Goal: Task Accomplishment & Management: Use online tool/utility

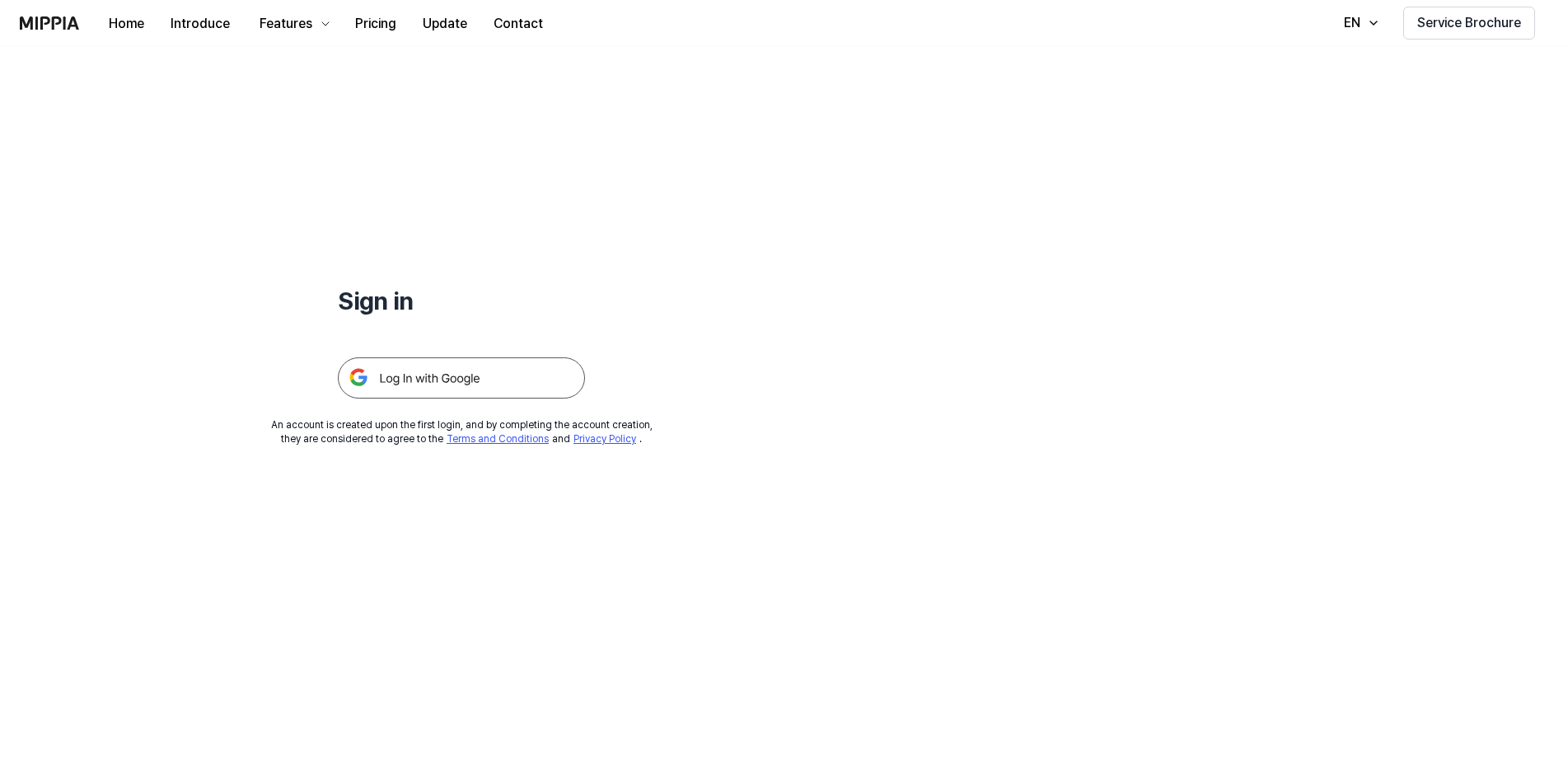
click at [454, 381] on img at bounding box center [460, 378] width 247 height 41
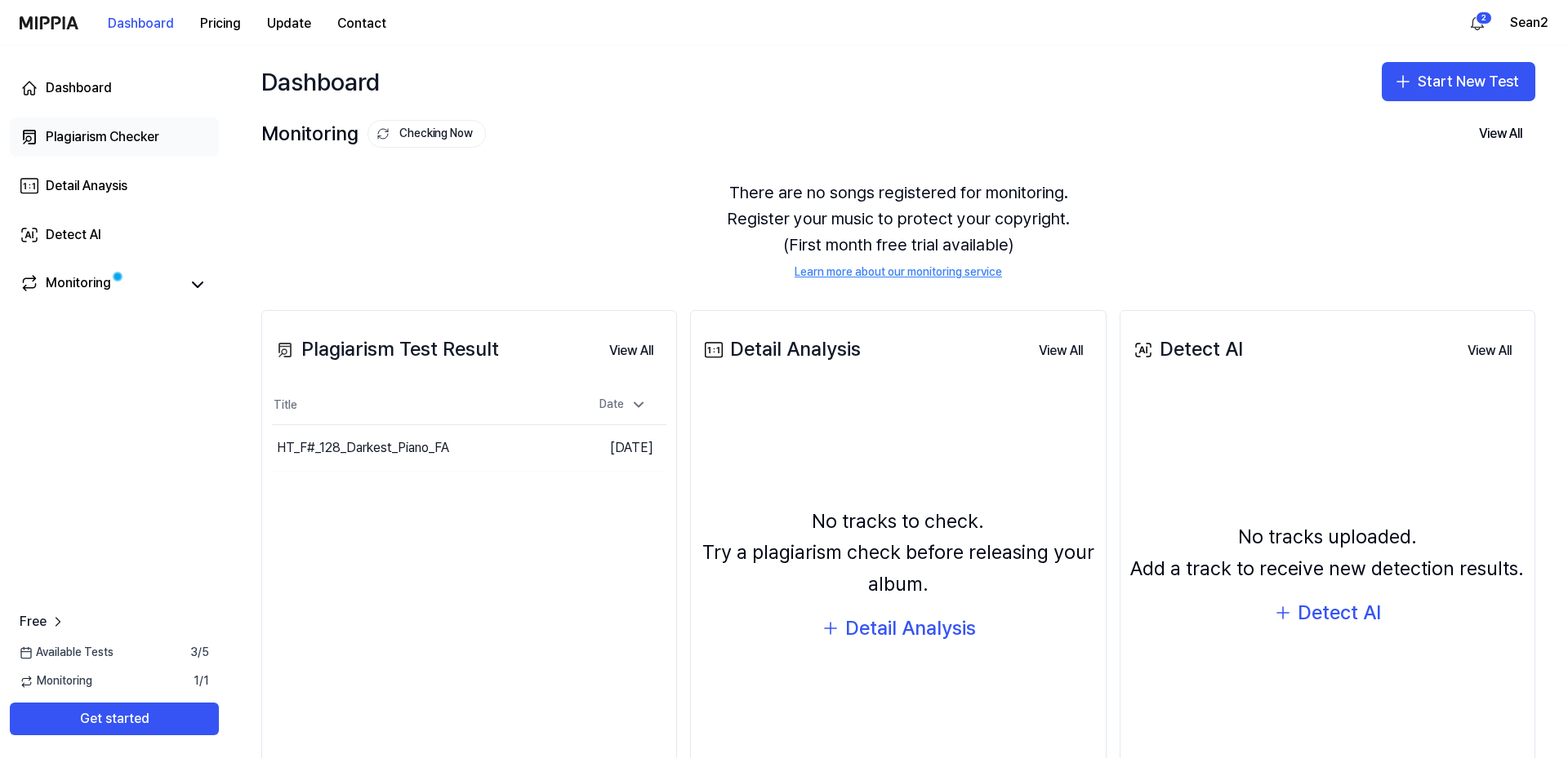
click at [96, 130] on div "Plagiarism Checker" at bounding box center [102, 137] width 113 height 20
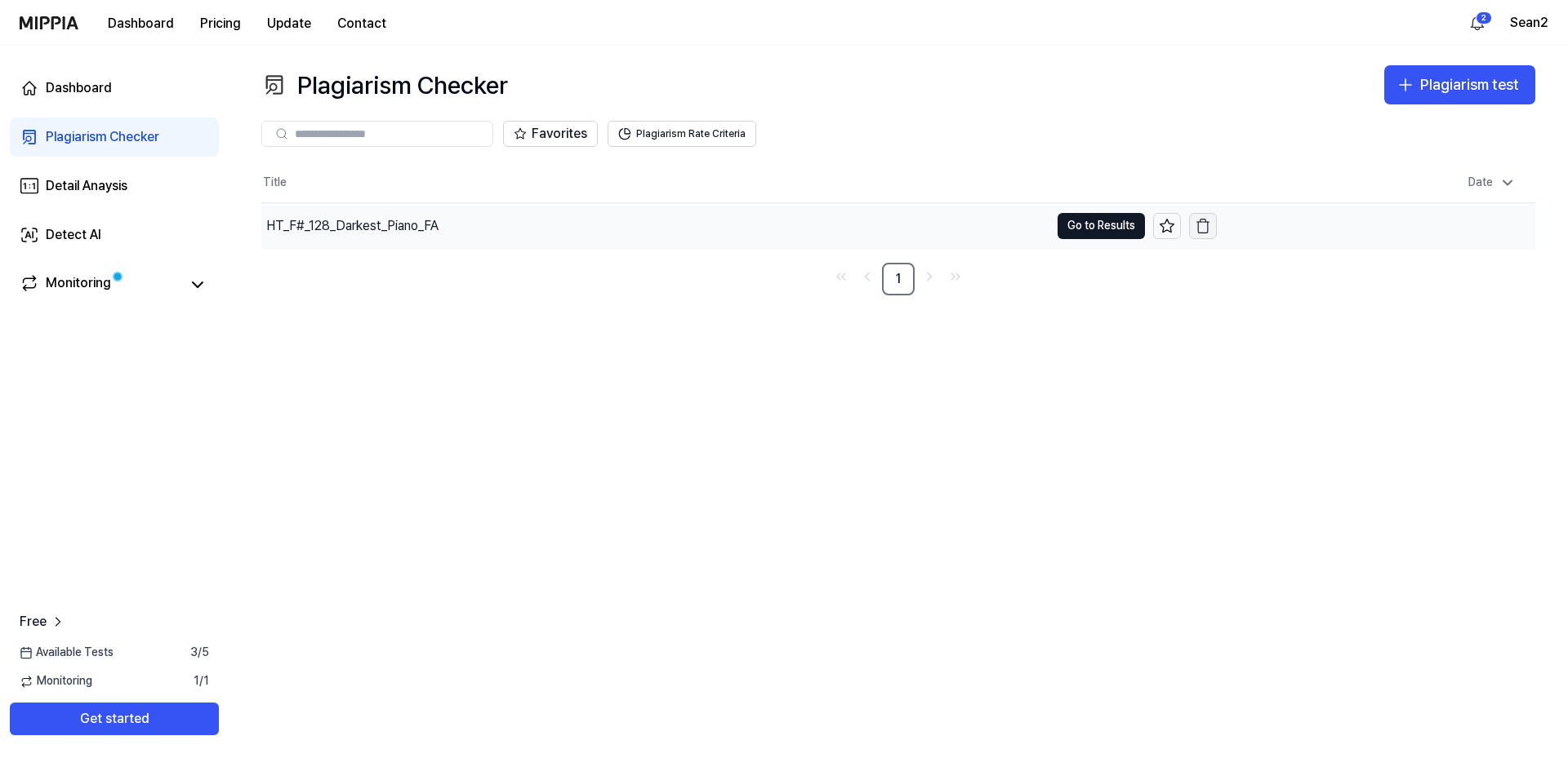
click at [1198, 227] on icon "button" at bounding box center [1203, 227] width 10 height 10
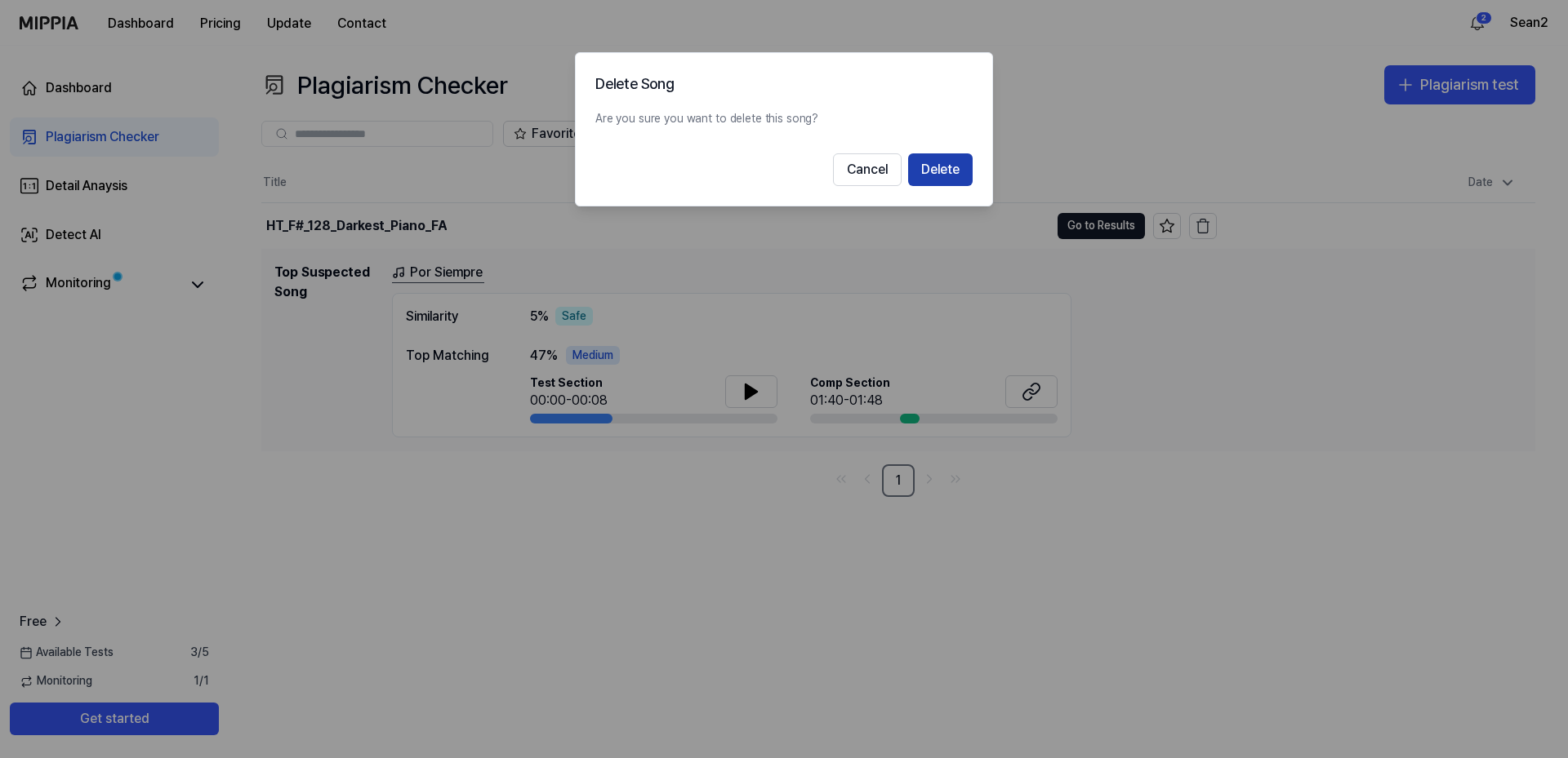
click at [943, 175] on button "Delete" at bounding box center [940, 170] width 65 height 32
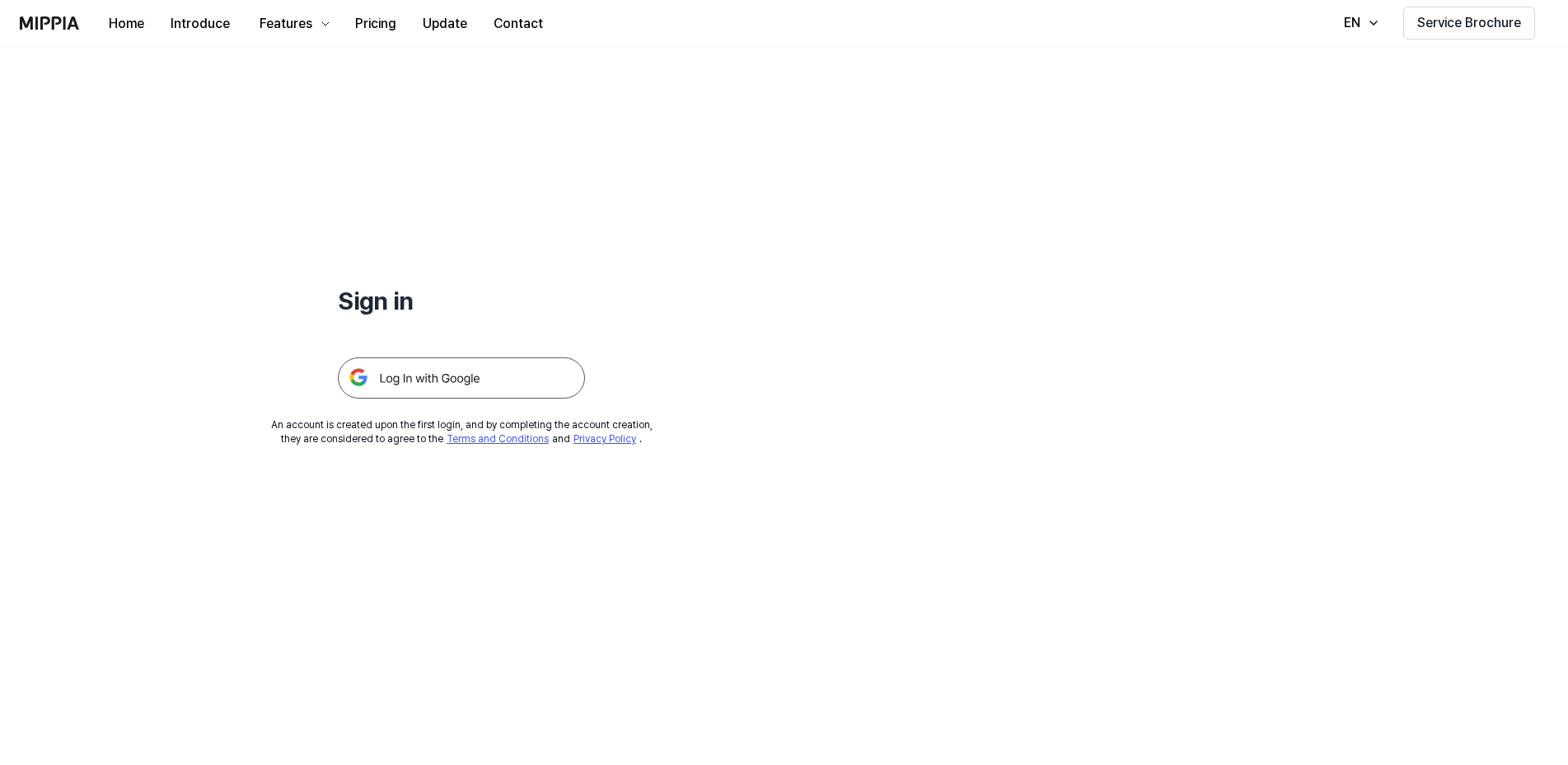
click at [459, 369] on img at bounding box center [460, 378] width 247 height 41
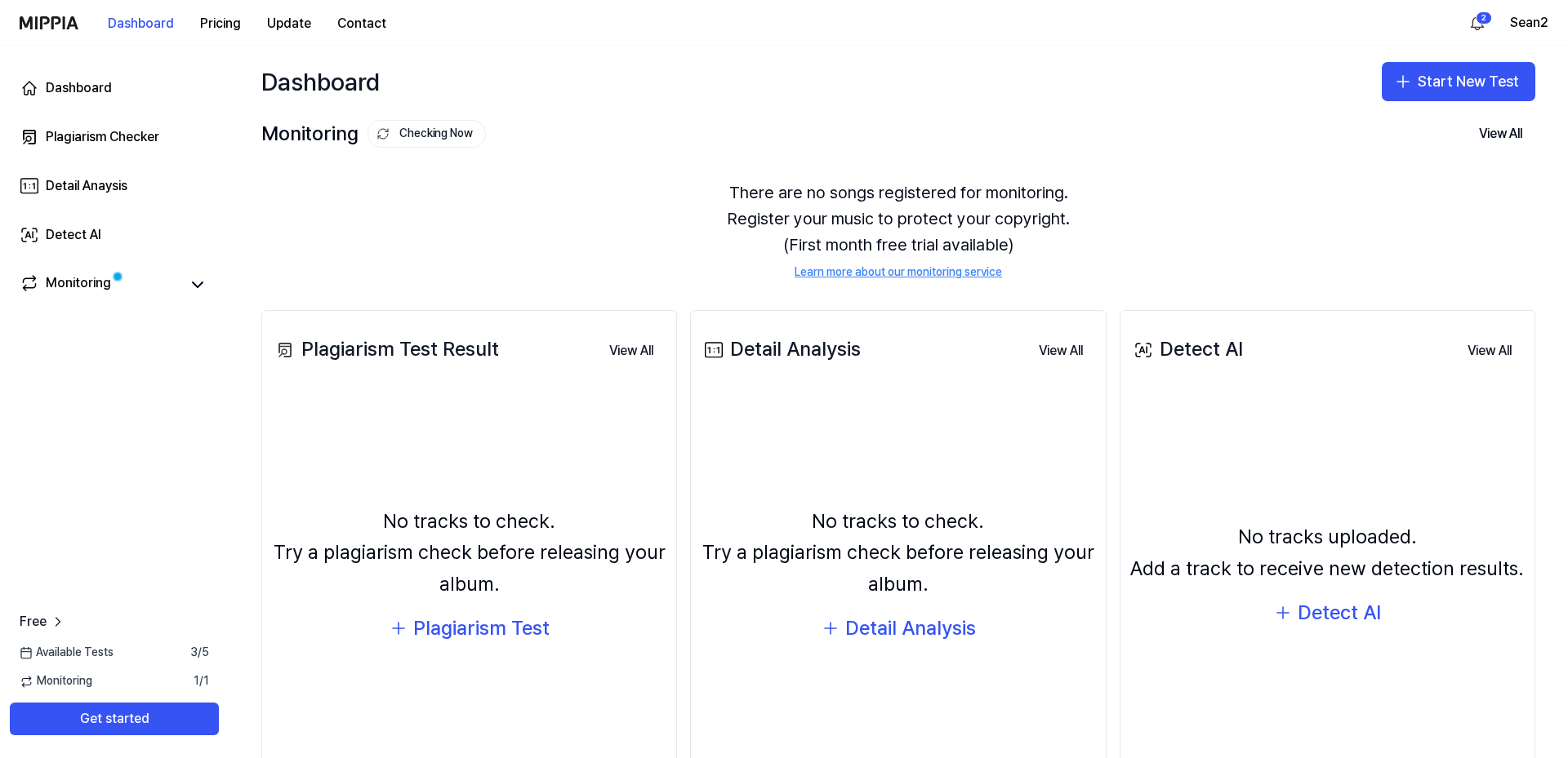
click at [139, 146] on div "Plagiarism Checker" at bounding box center [102, 137] width 113 height 20
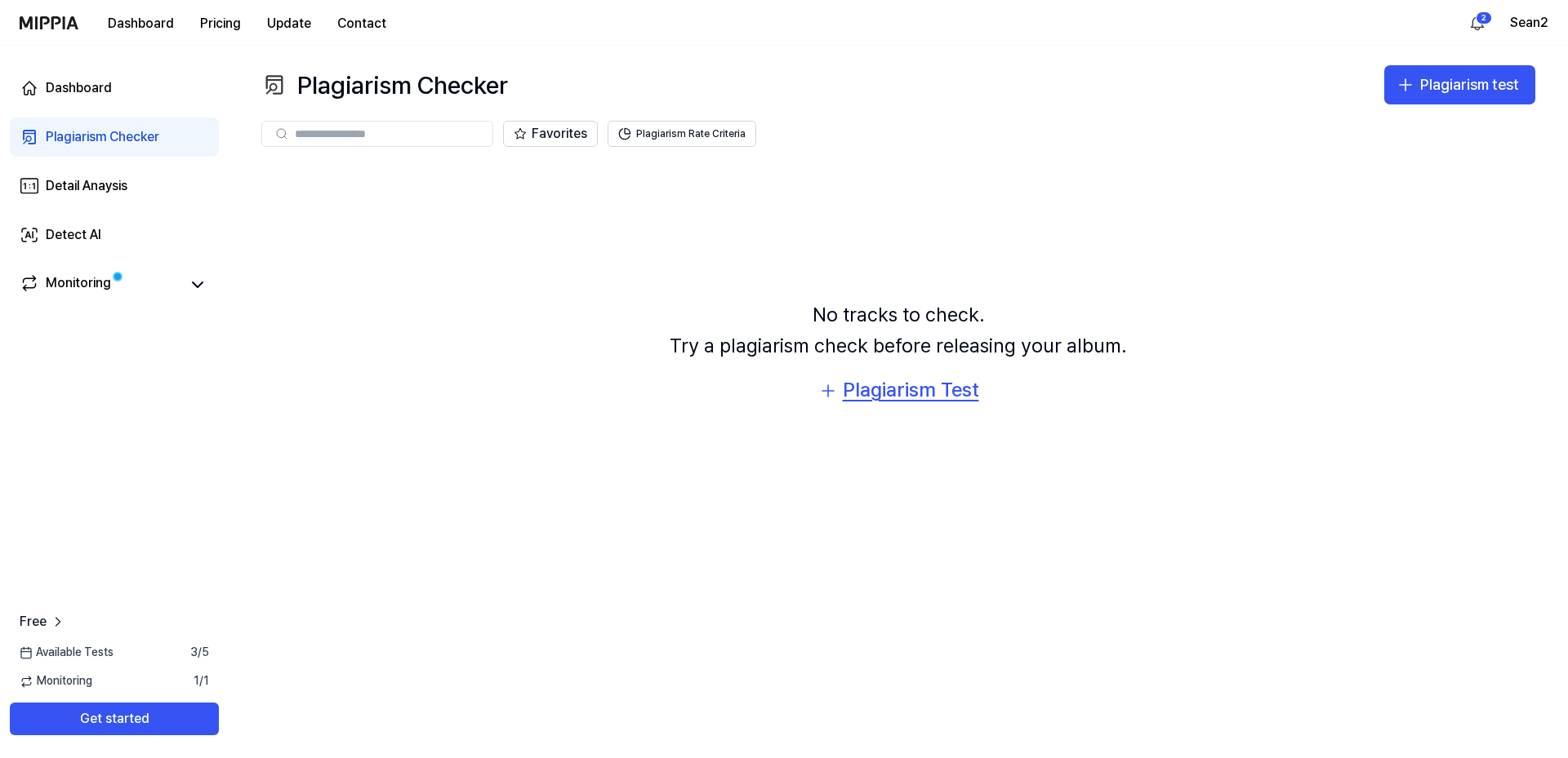
click at [861, 393] on div "Plagiarism Test" at bounding box center [911, 390] width 136 height 31
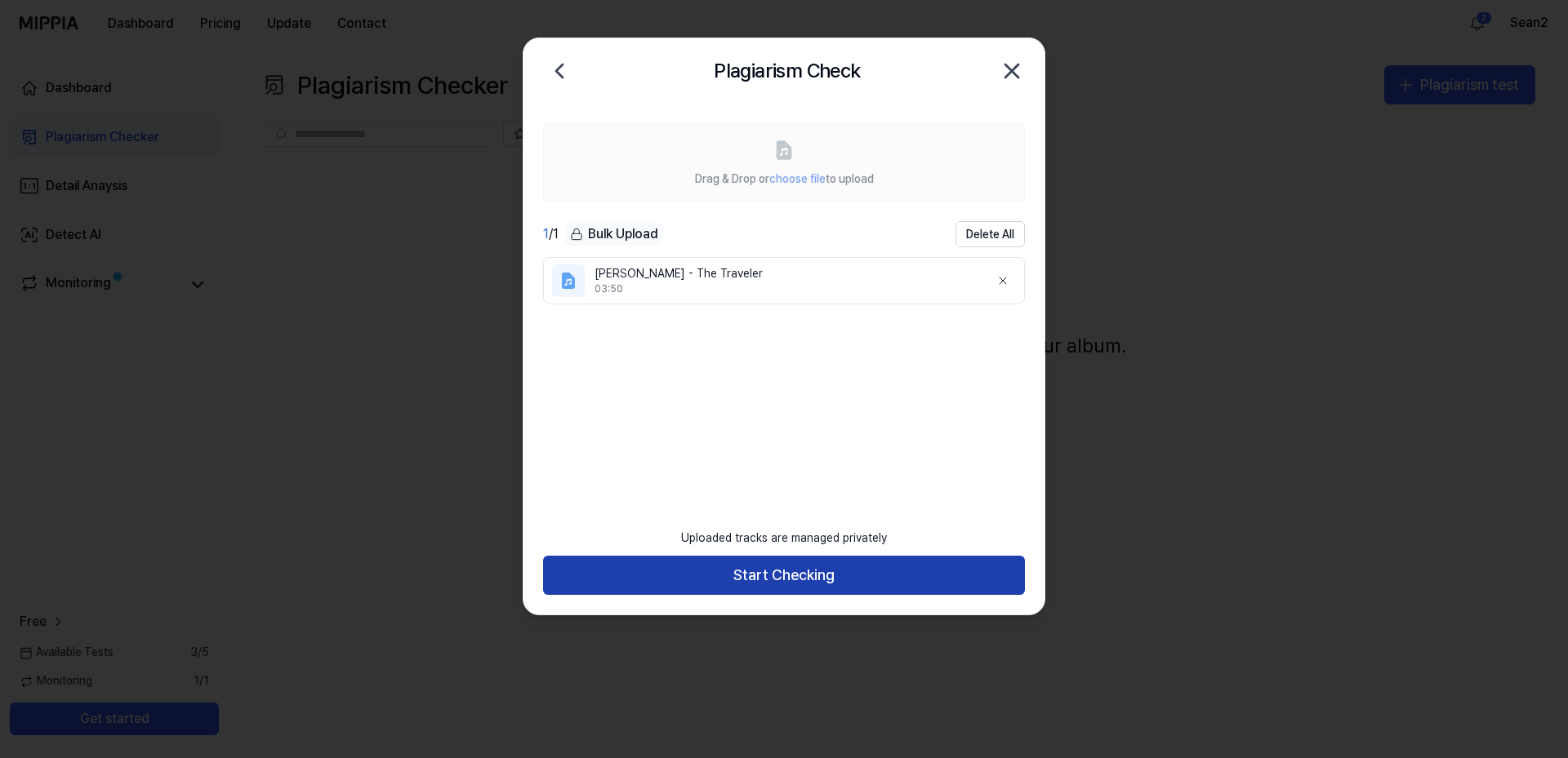
click at [807, 575] on button "Start Checking" at bounding box center [784, 575] width 482 height 39
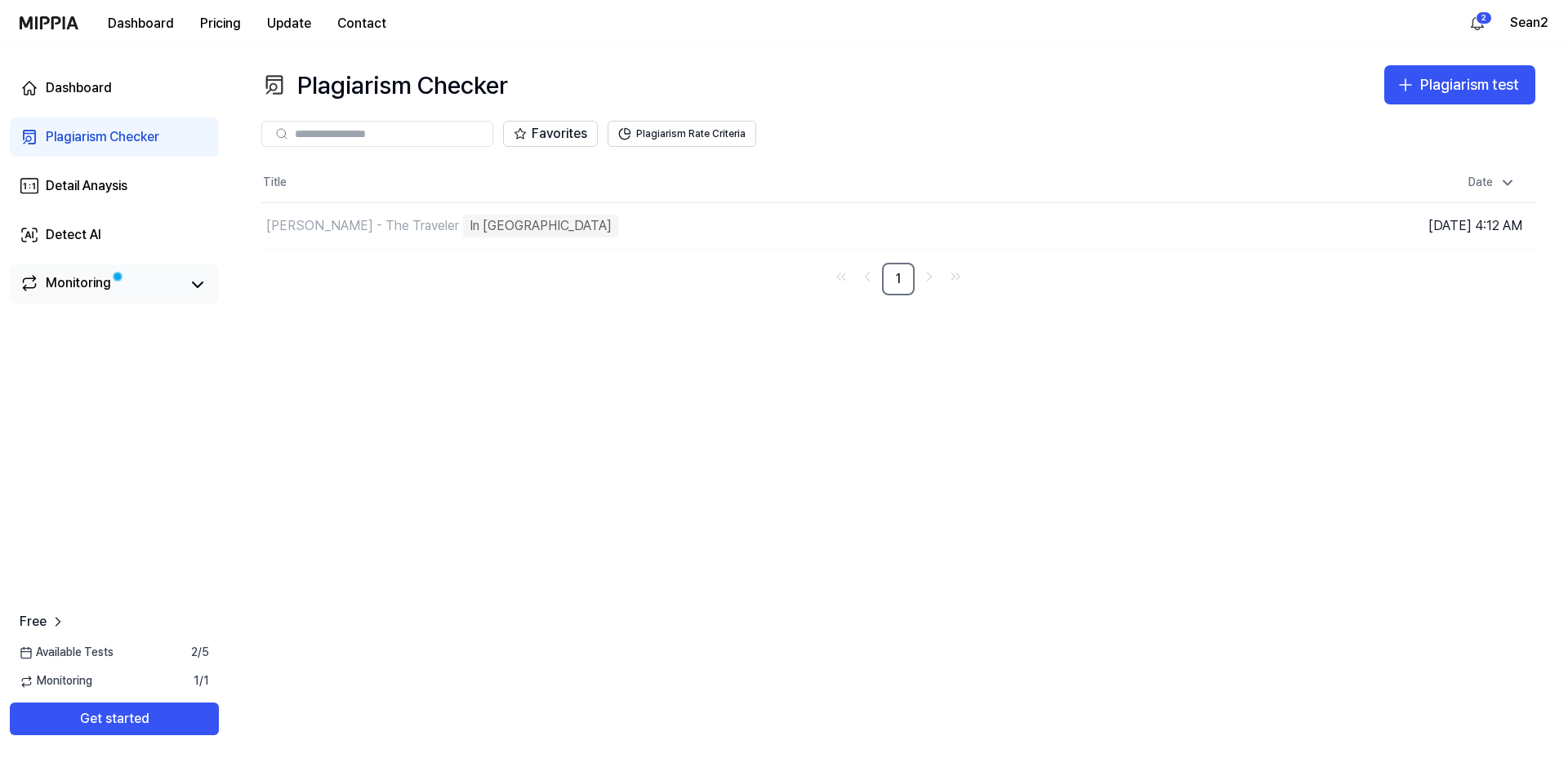
click at [71, 289] on div "Monitoring" at bounding box center [78, 285] width 66 height 23
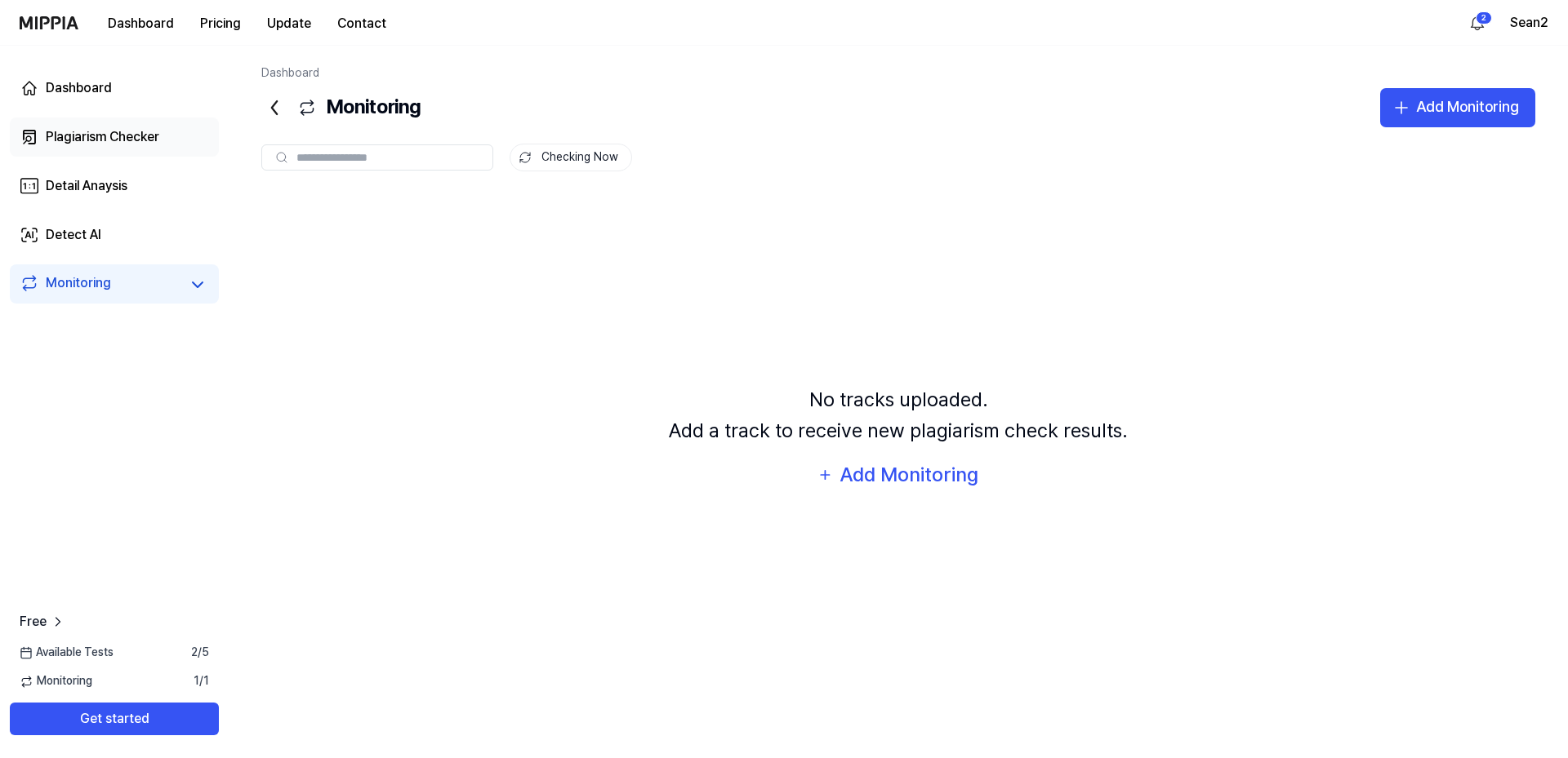
click at [114, 142] on div "Plagiarism Checker" at bounding box center [102, 137] width 113 height 20
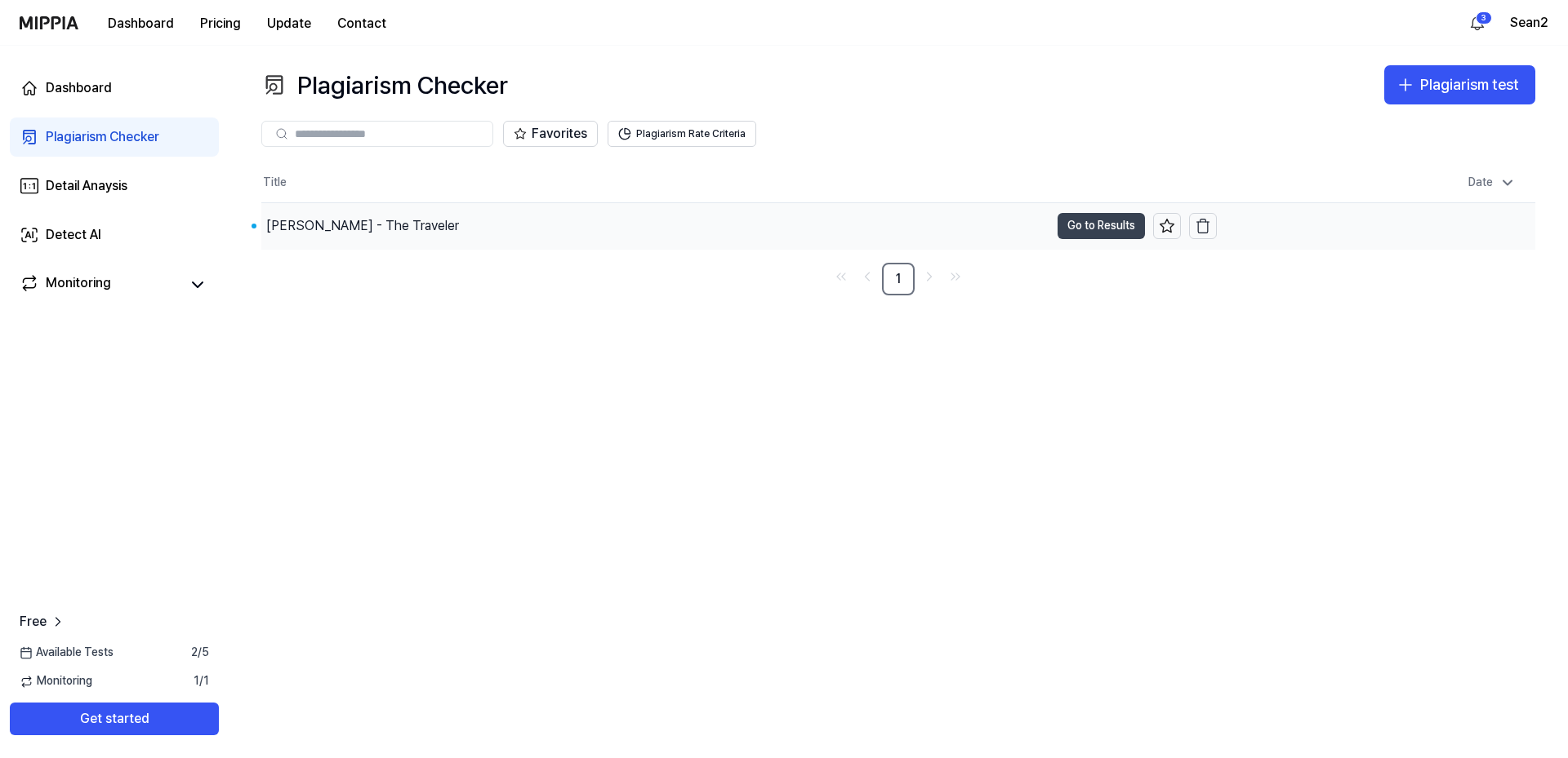
click at [1085, 233] on button "Go to Results" at bounding box center [1101, 226] width 88 height 26
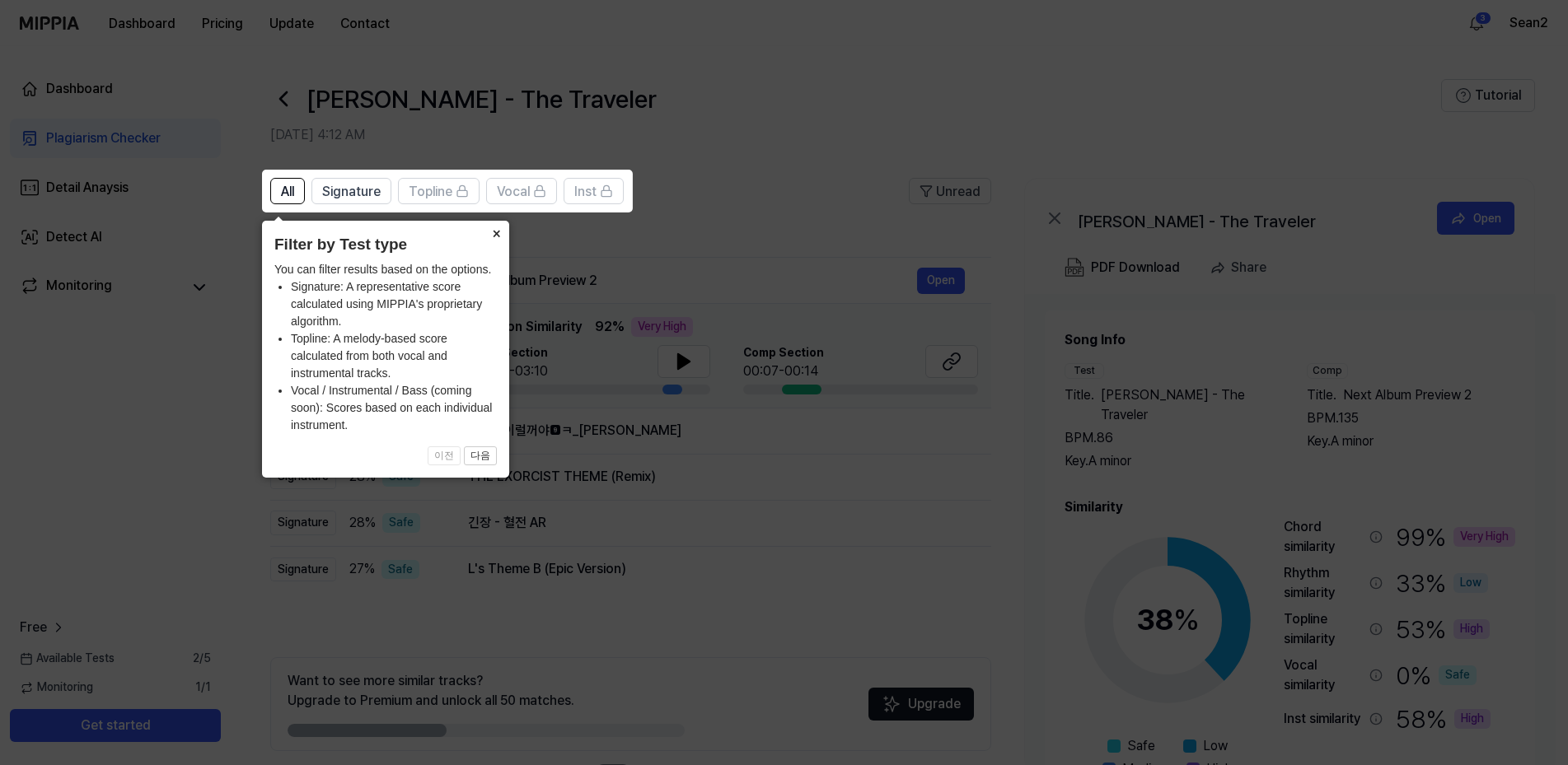
click at [497, 227] on button "×" at bounding box center [495, 233] width 26 height 23
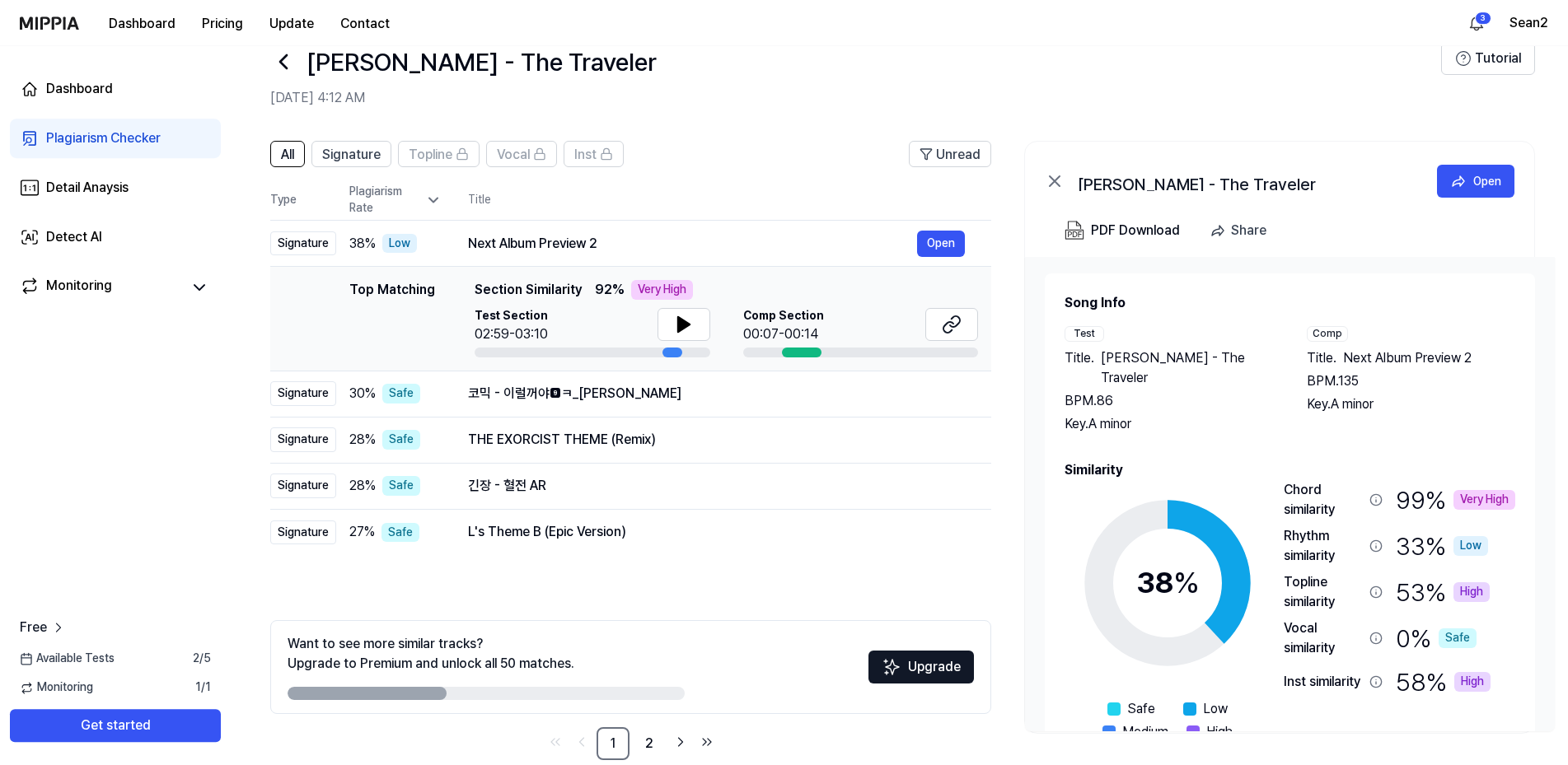
scroll to position [65, 0]
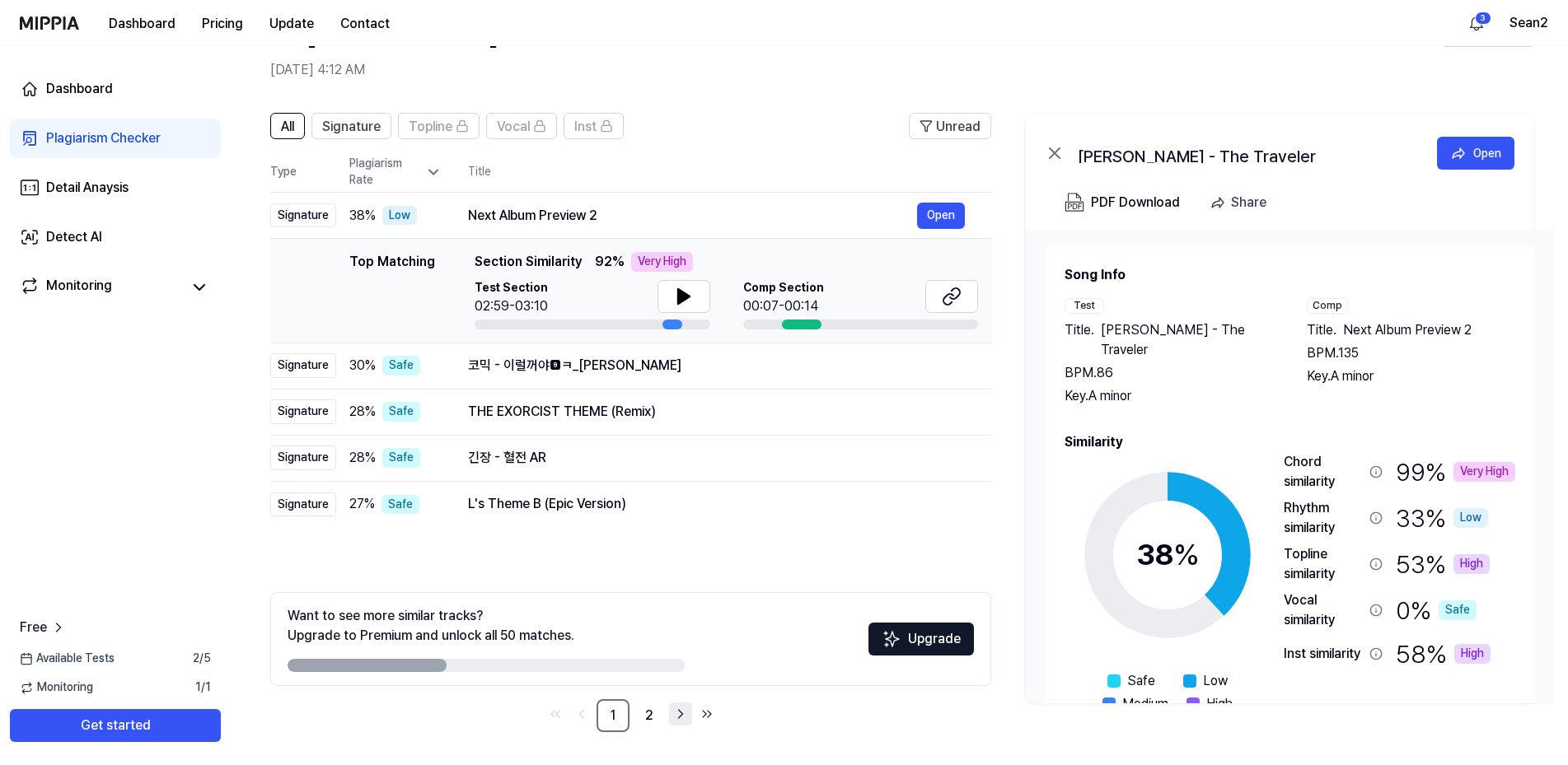
click at [678, 708] on icon "Go to next page" at bounding box center [681, 714] width 16 height 20
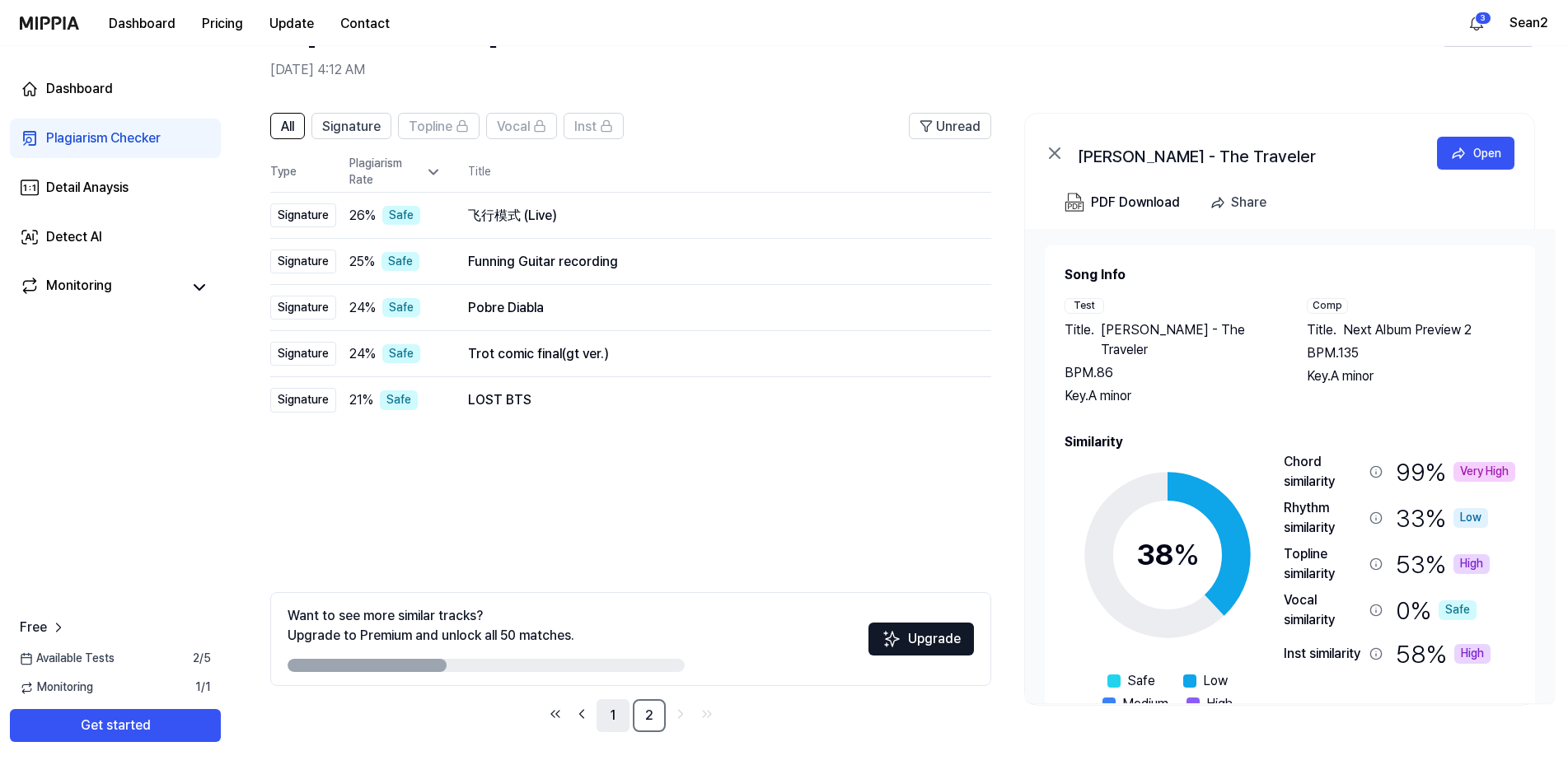
click at [622, 725] on link "1" at bounding box center [613, 716] width 33 height 33
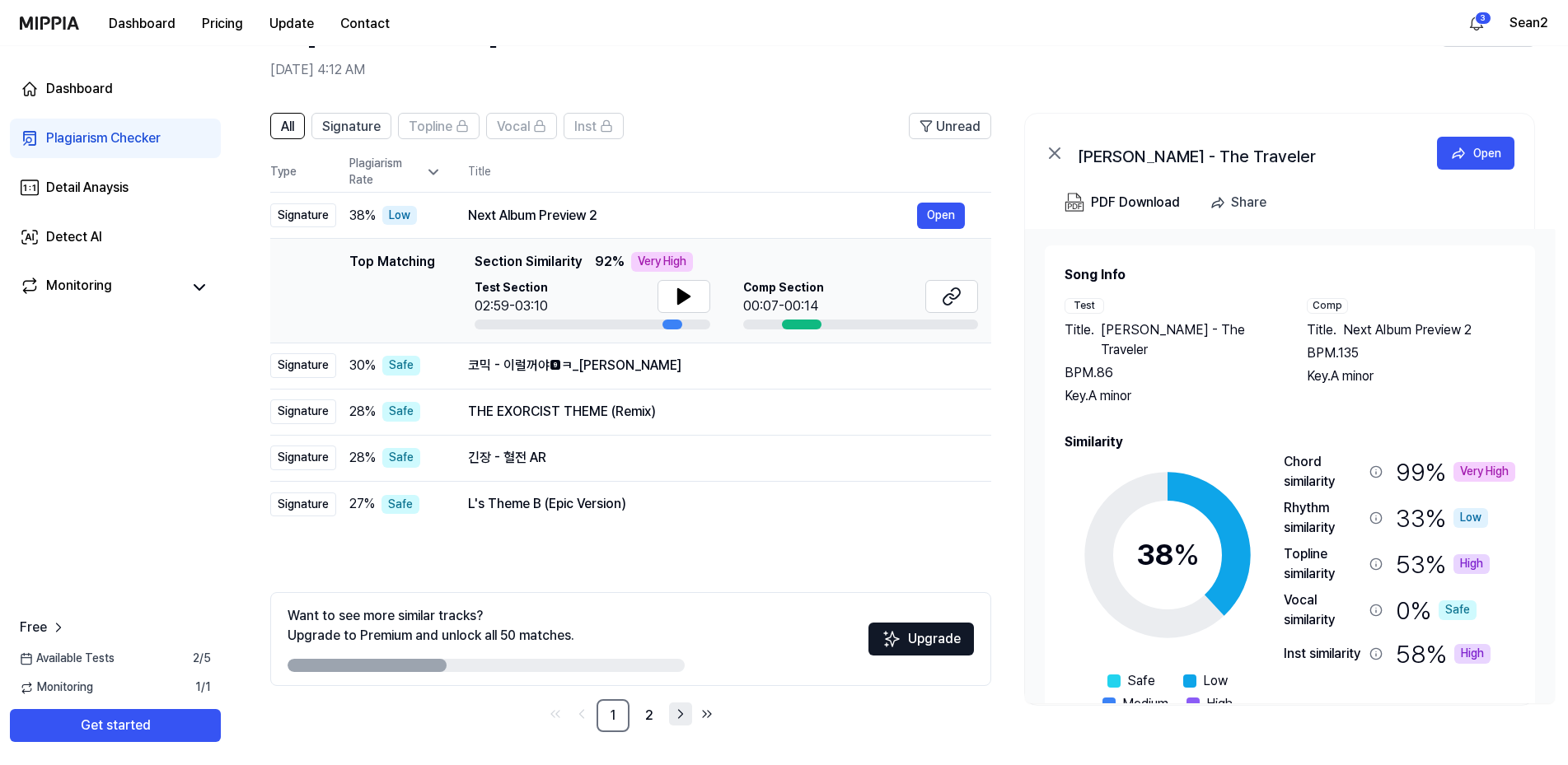
click at [685, 709] on icon "Go to next page" at bounding box center [681, 714] width 16 height 20
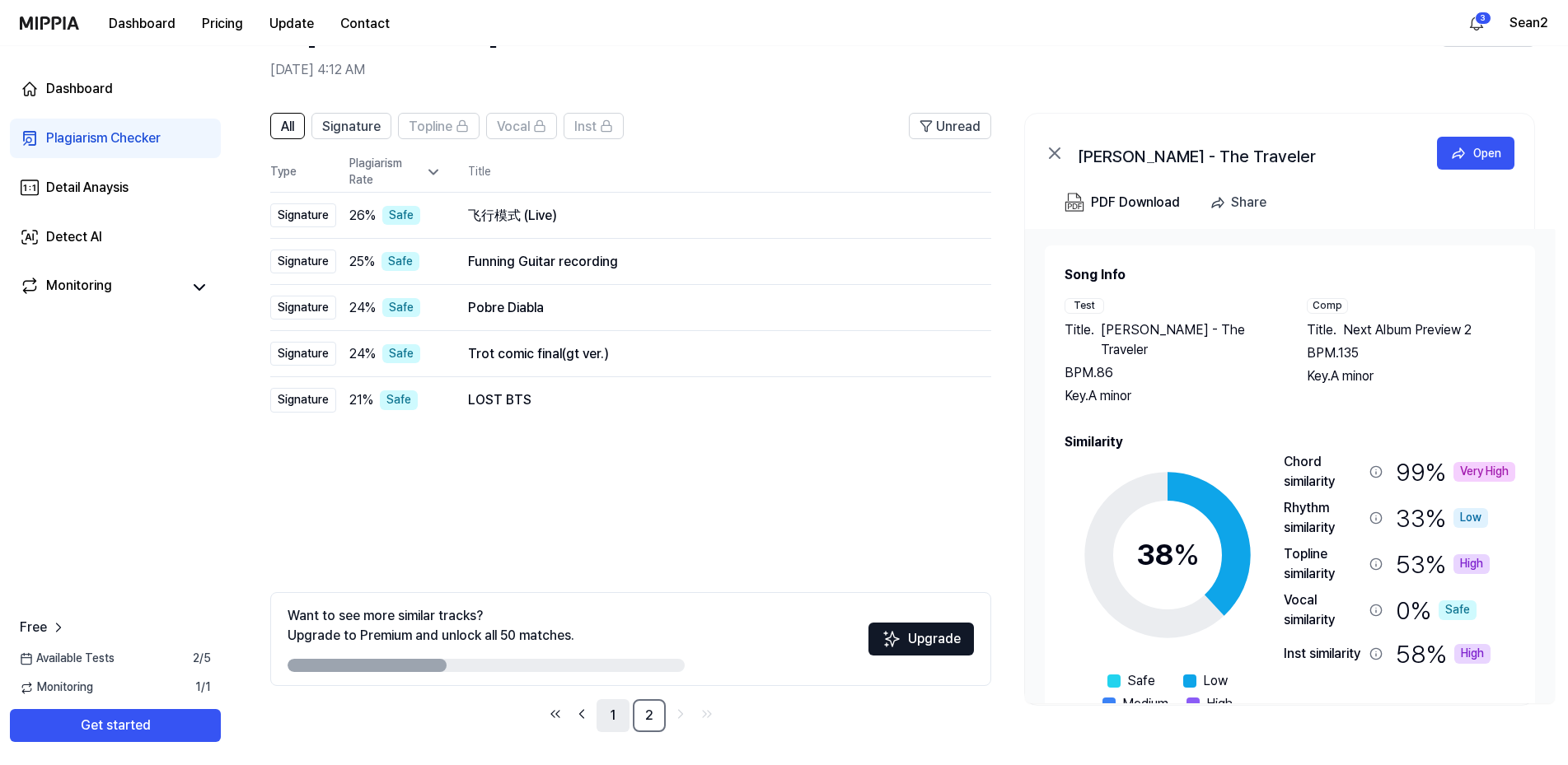
click at [603, 713] on link "1" at bounding box center [613, 716] width 33 height 33
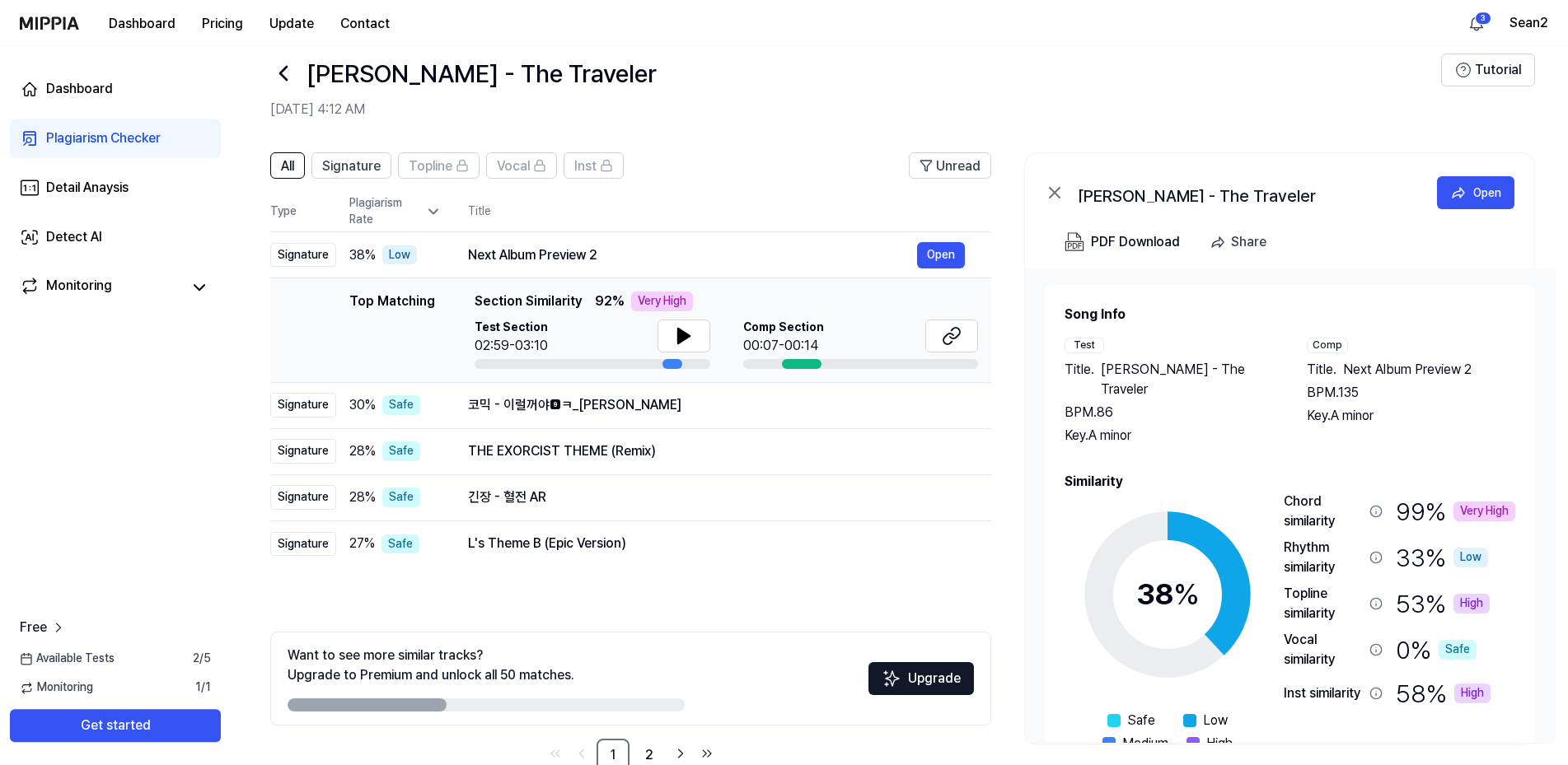
scroll to position [0, 0]
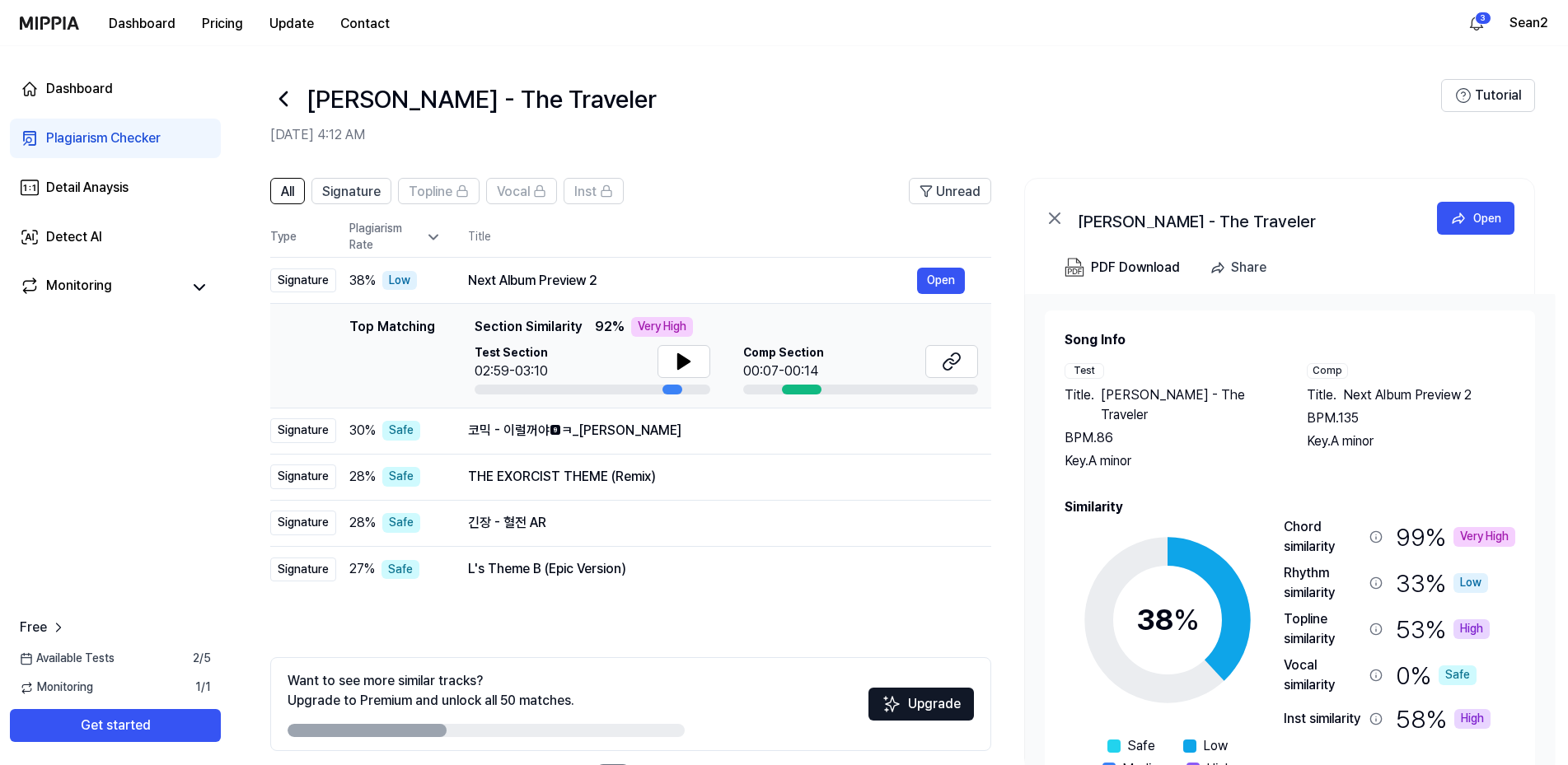
click at [283, 107] on icon at bounding box center [283, 98] width 26 height 26
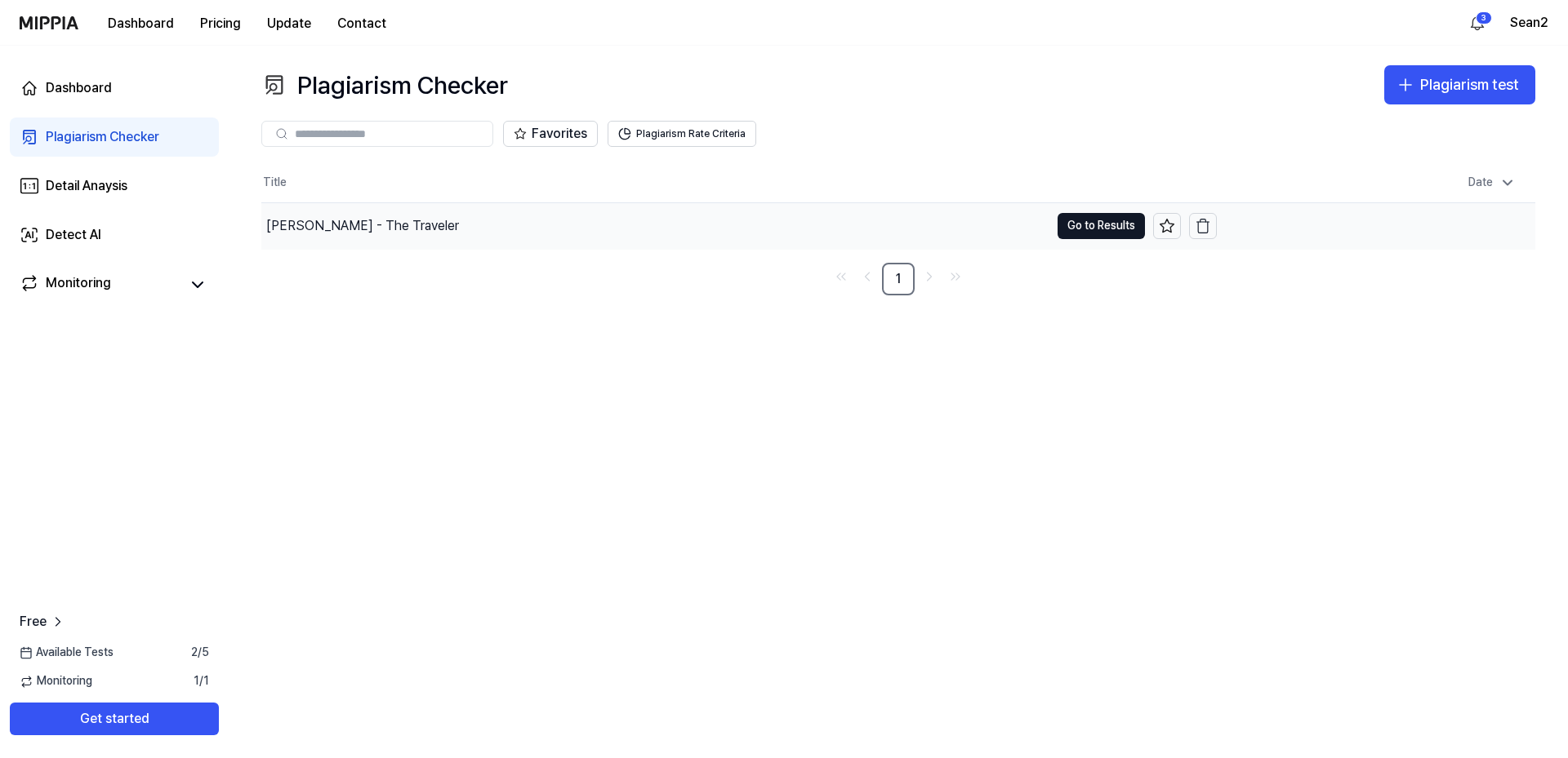
click at [402, 225] on div "Makhaira - The Traveler" at bounding box center [362, 226] width 192 height 20
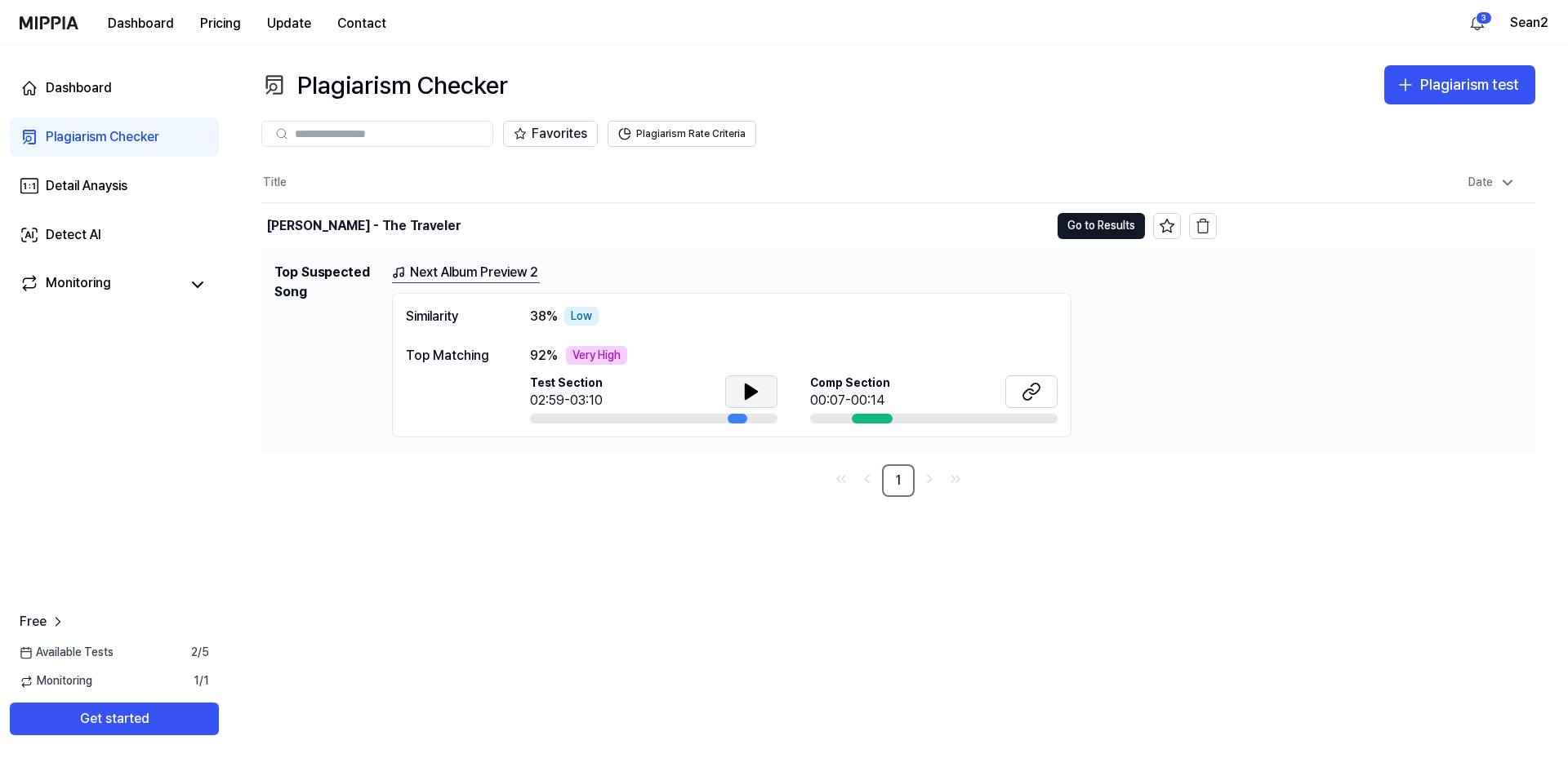
click at [770, 401] on button at bounding box center [751, 391] width 52 height 32
click at [762, 392] on button at bounding box center [751, 391] width 52 height 32
click at [1097, 224] on button "Go to Results" at bounding box center [1101, 226] width 88 height 26
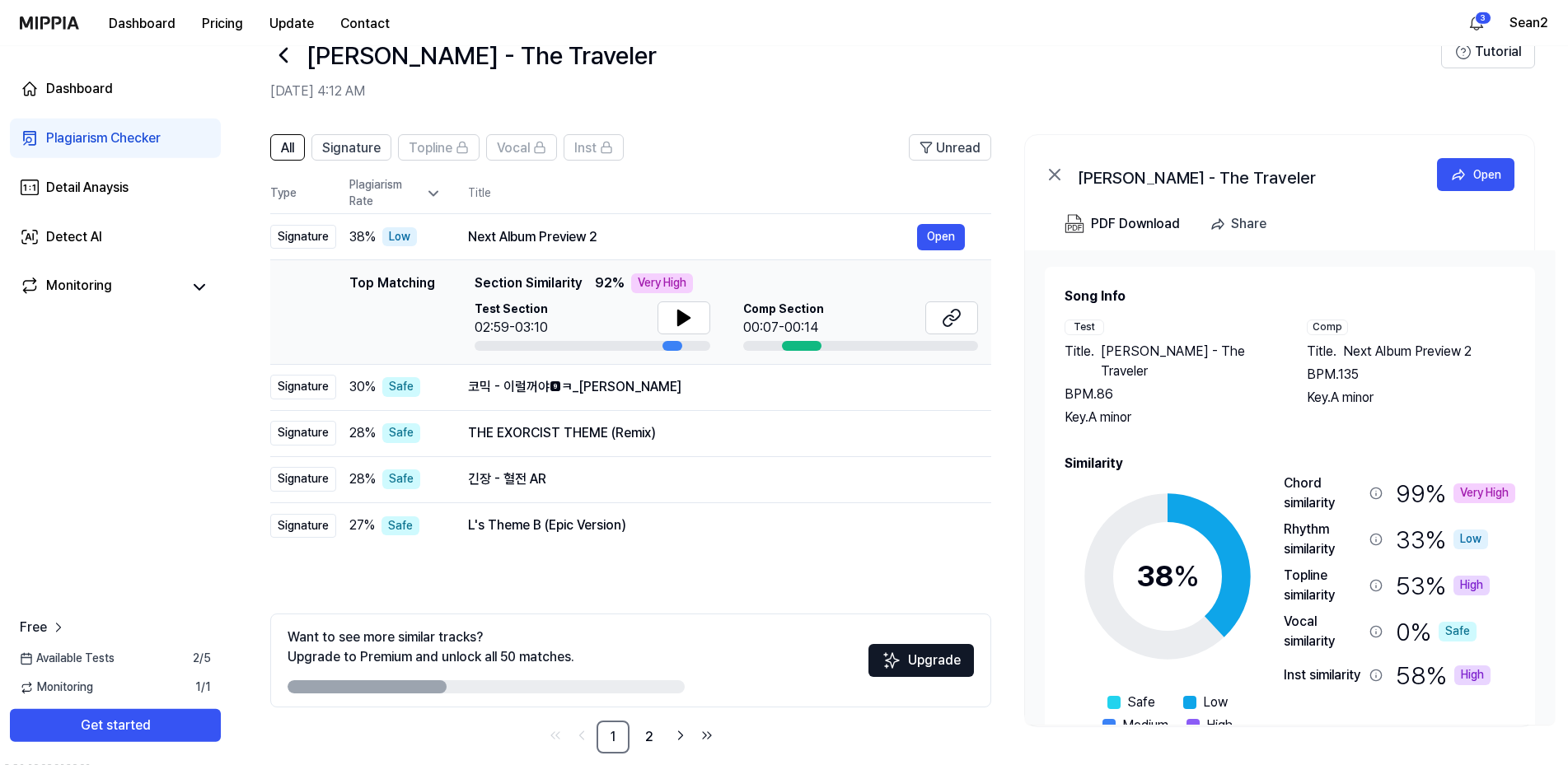
scroll to position [65, 0]
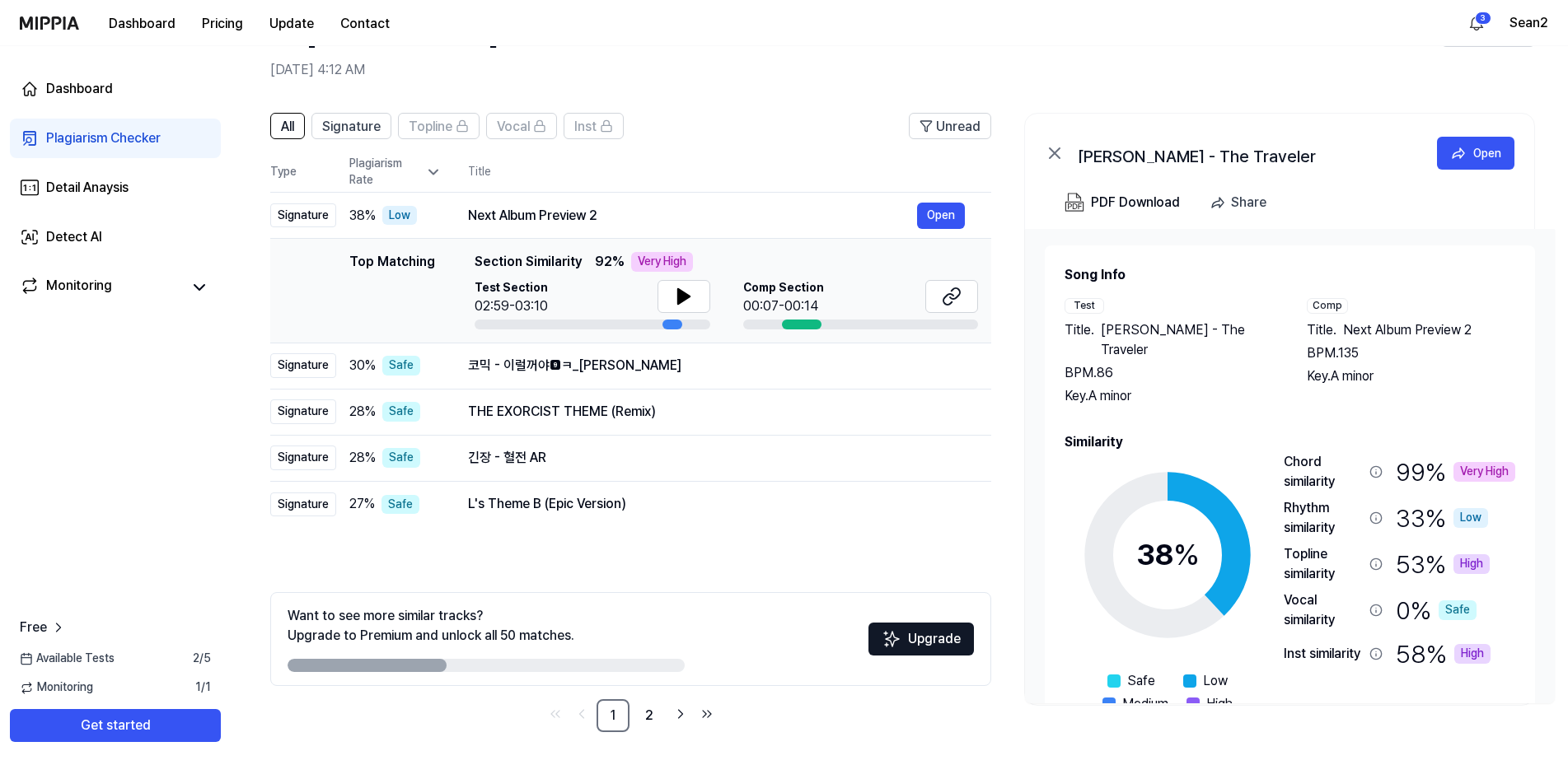
click at [436, 173] on icon at bounding box center [433, 172] width 16 height 16
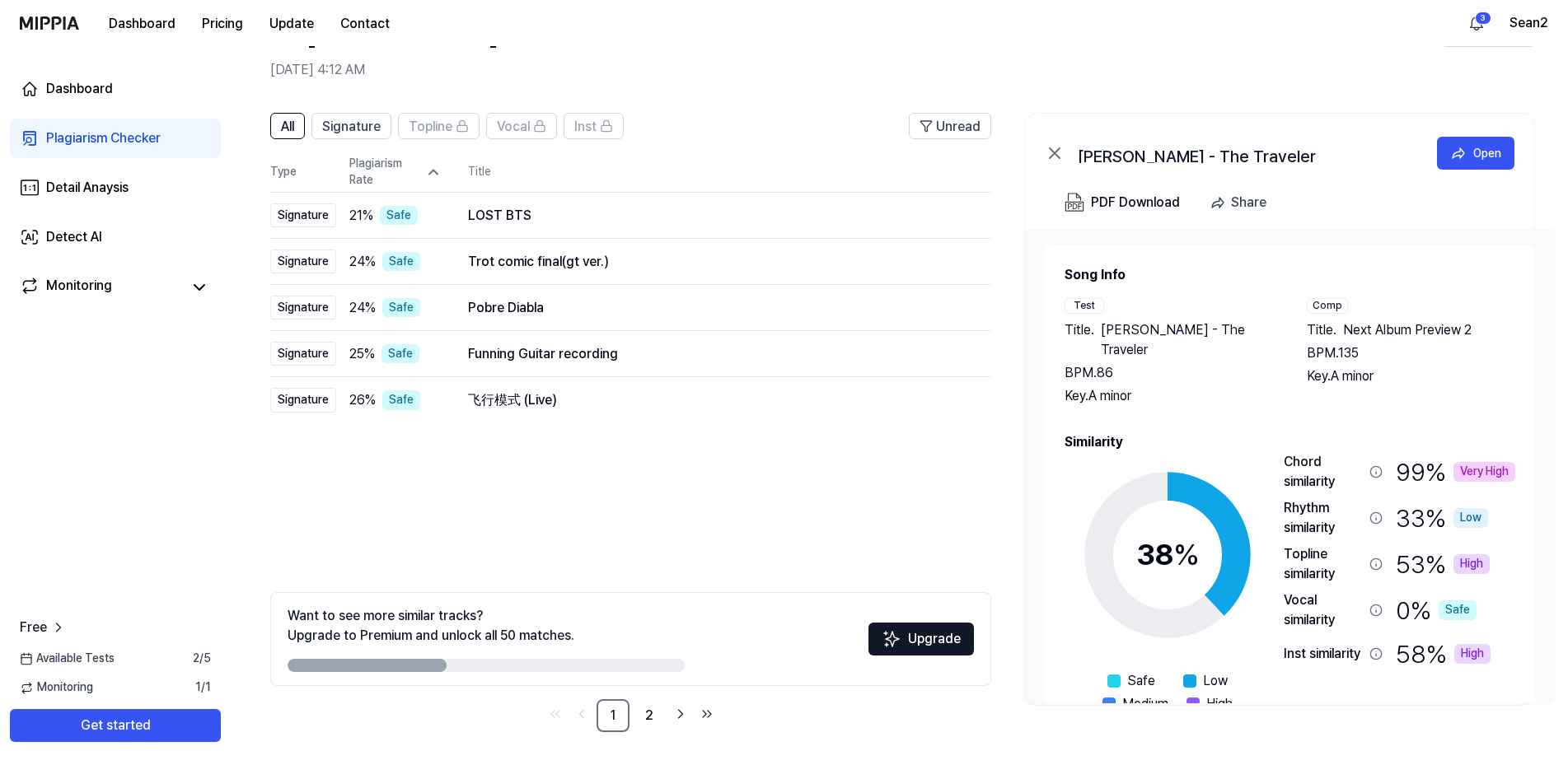
drag, startPoint x: 398, startPoint y: 667, endPoint x: 636, endPoint y: 684, distance: 238.6
click at [636, 684] on div "Want to see more similar tracks? Upgrade to Premium and unlock all 50 matches. …" at bounding box center [631, 639] width 721 height 94
click at [117, 131] on div "Plagiarism Checker" at bounding box center [103, 138] width 114 height 20
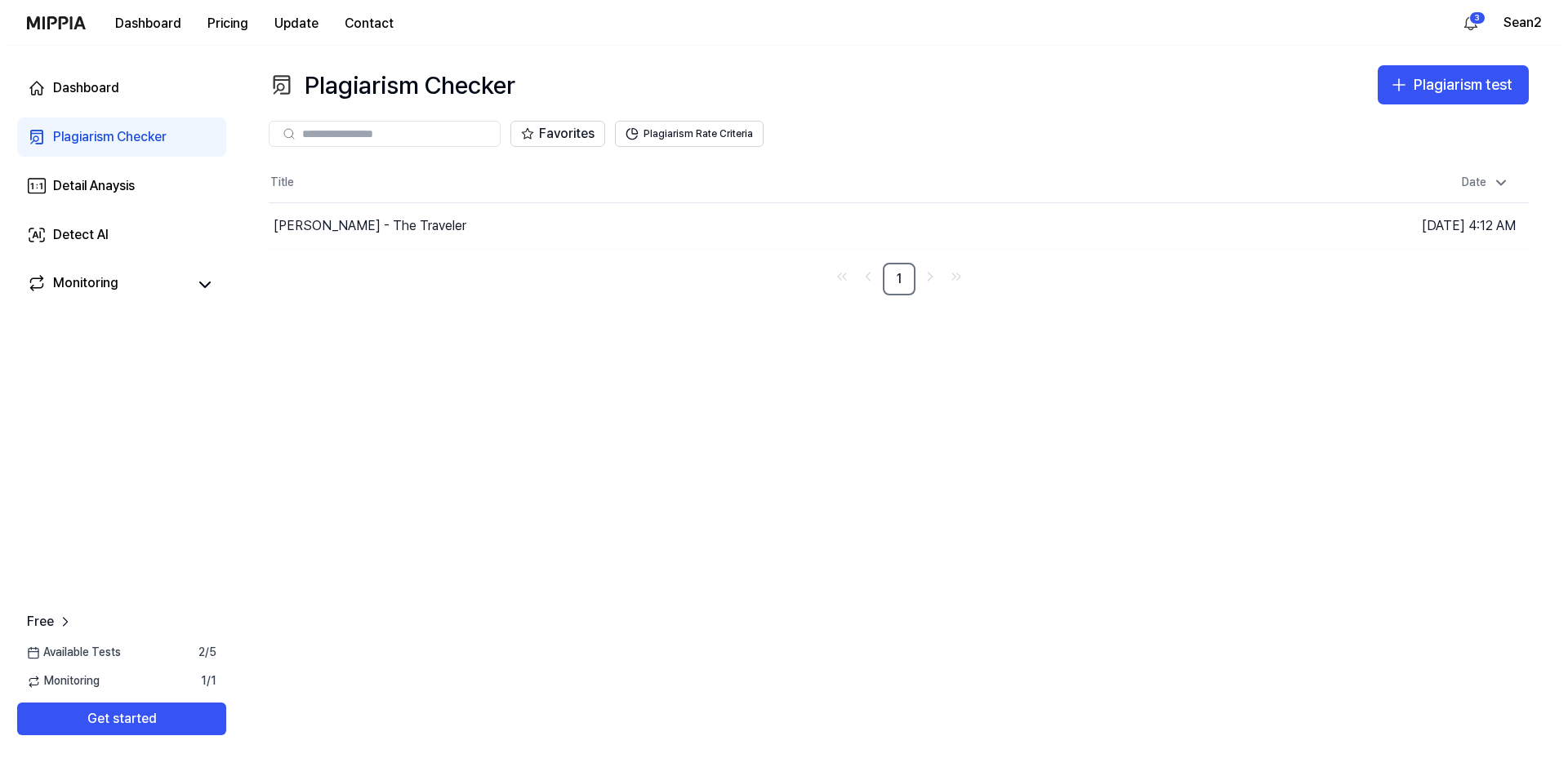
scroll to position [0, 0]
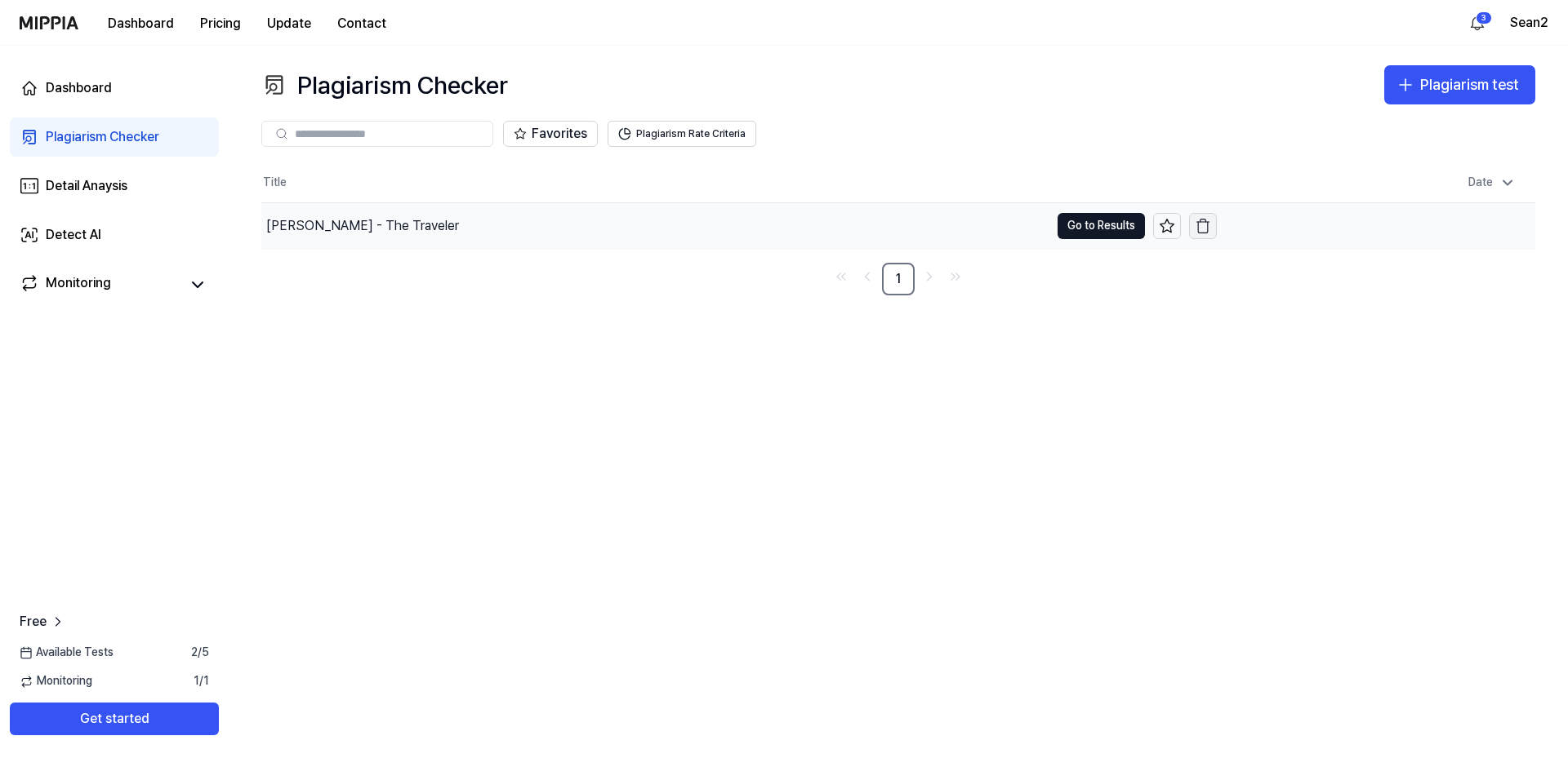
click at [1201, 229] on icon "button" at bounding box center [1202, 226] width 16 height 16
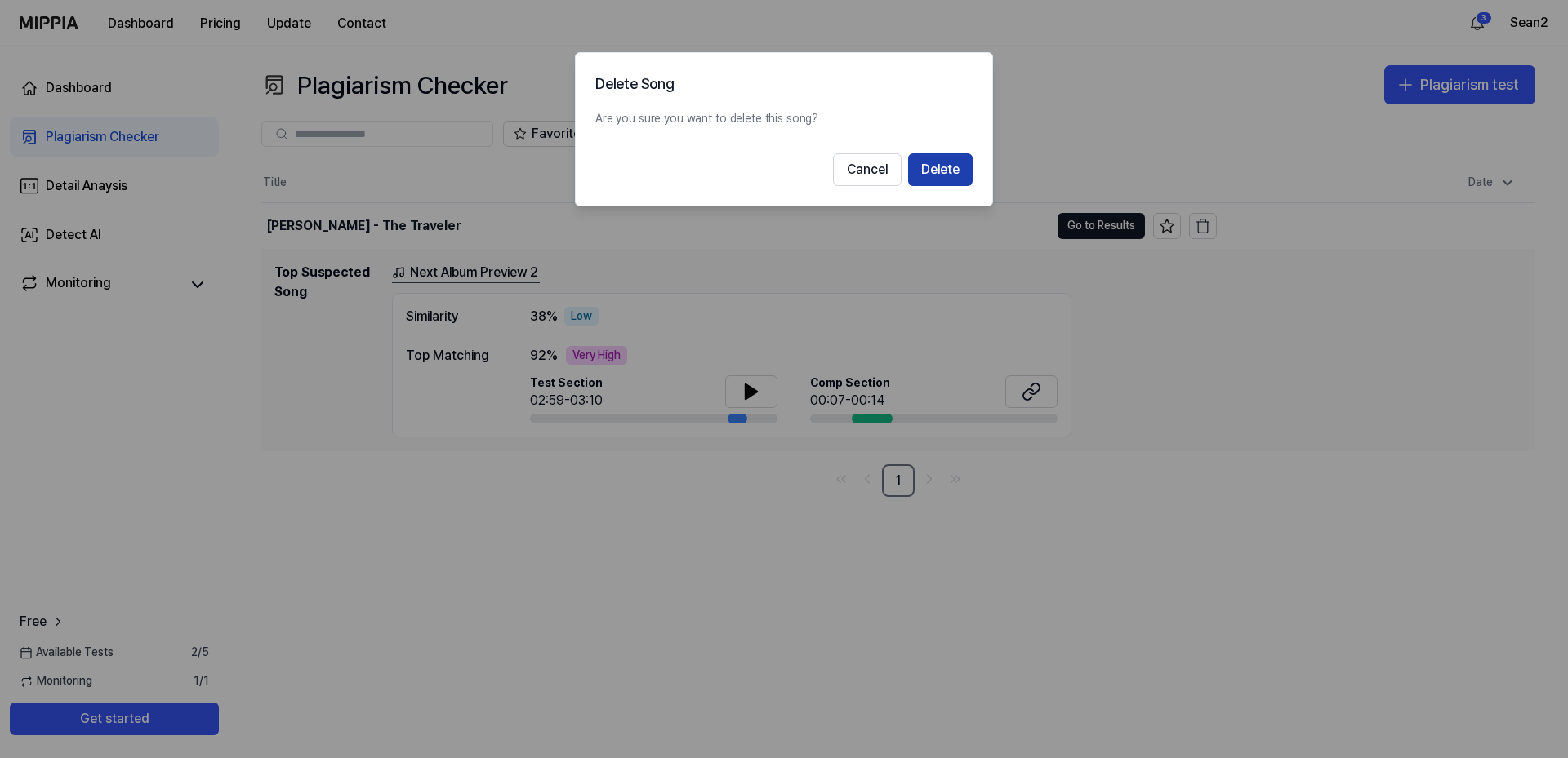
click at [922, 169] on button "Delete" at bounding box center [940, 170] width 65 height 32
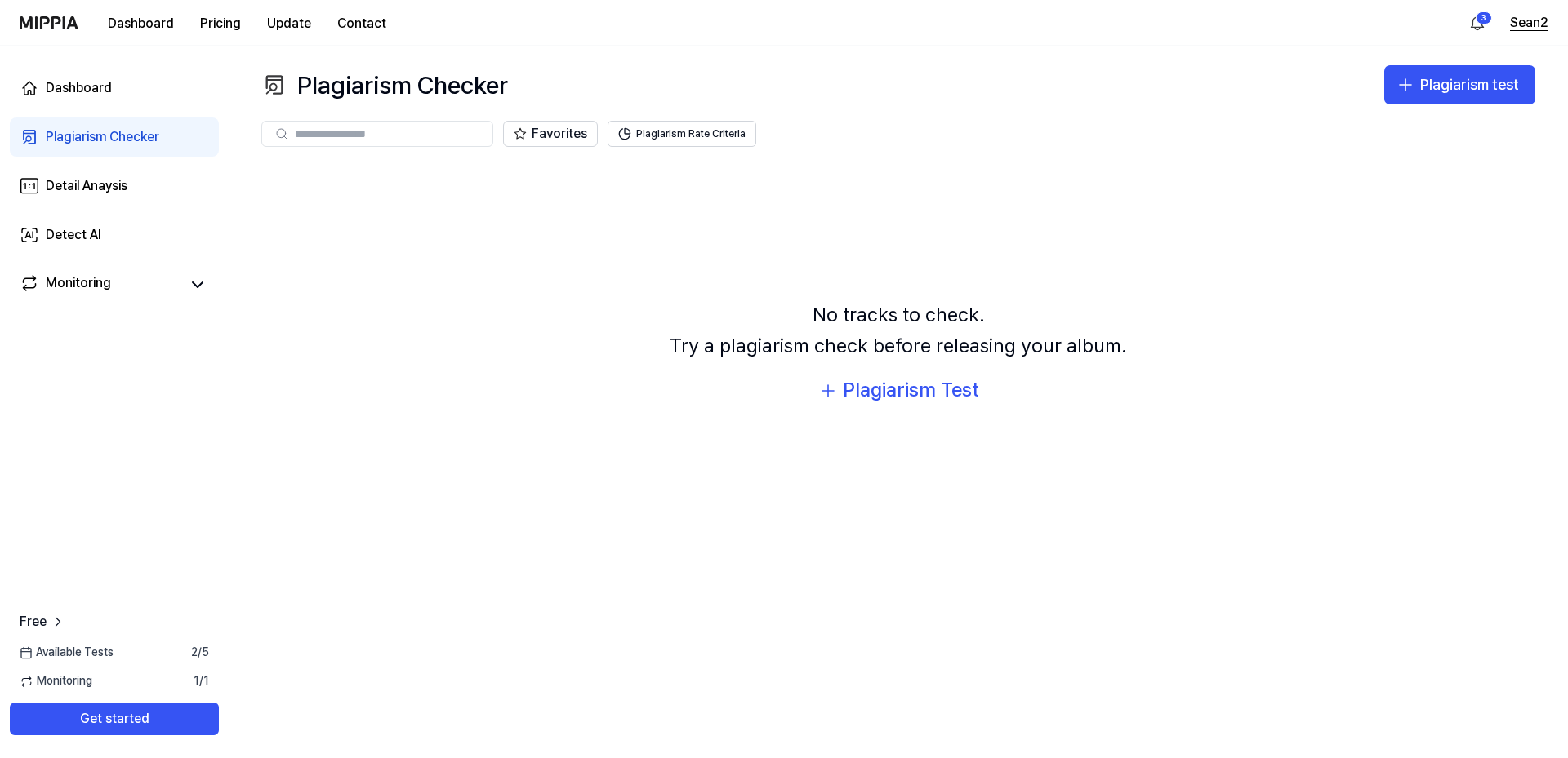
click at [1518, 24] on button "Sean2" at bounding box center [1529, 23] width 38 height 20
click at [1376, 142] on button "Log out" at bounding box center [1443, 139] width 188 height 16
